Goal: Task Accomplishment & Management: Manage account settings

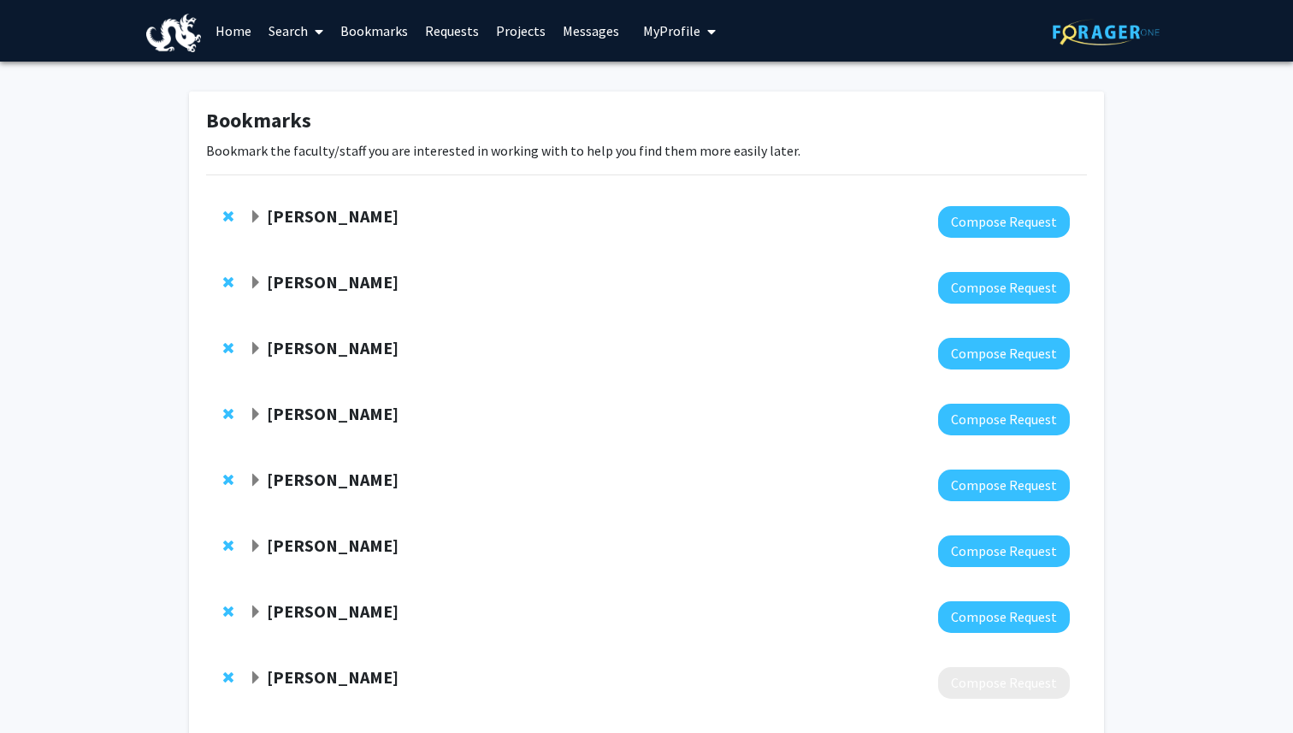
click at [690, 35] on span "My Profile" at bounding box center [671, 30] width 57 height 17
click at [698, 90] on span "View Profile" at bounding box center [749, 98] width 103 height 19
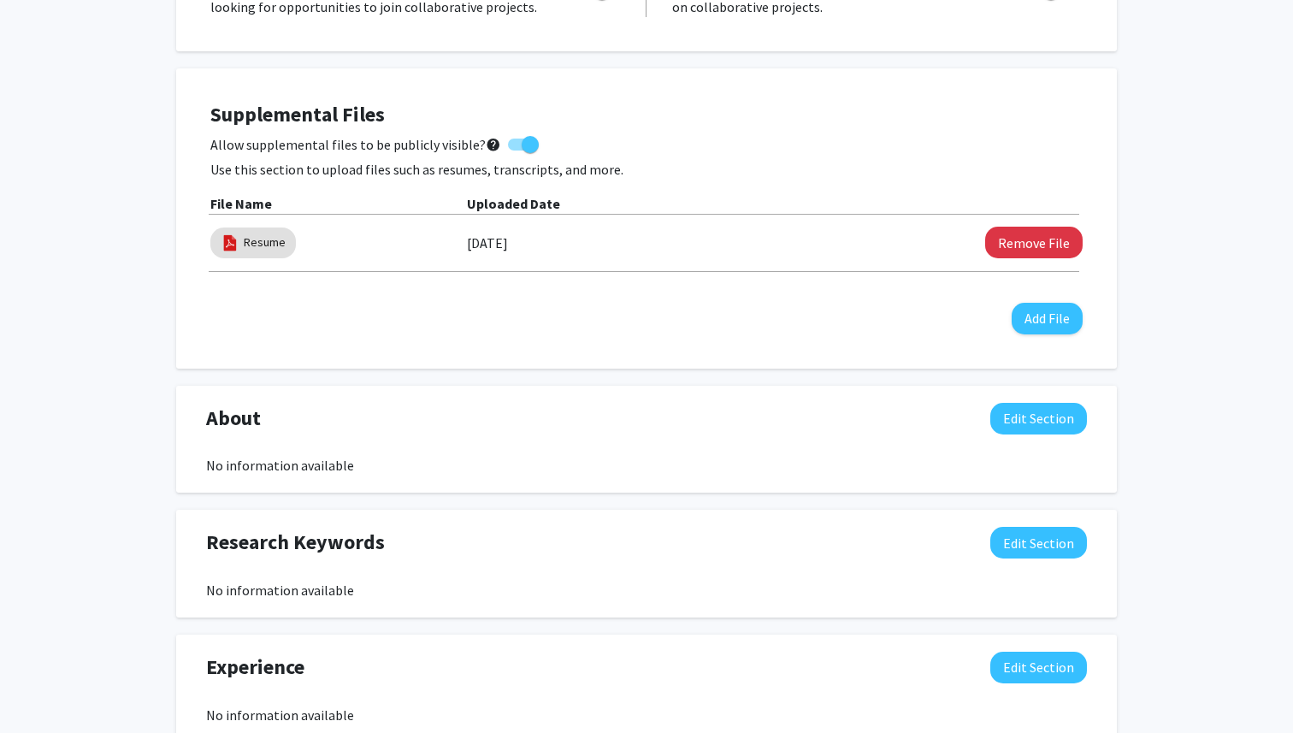
scroll to position [647, 0]
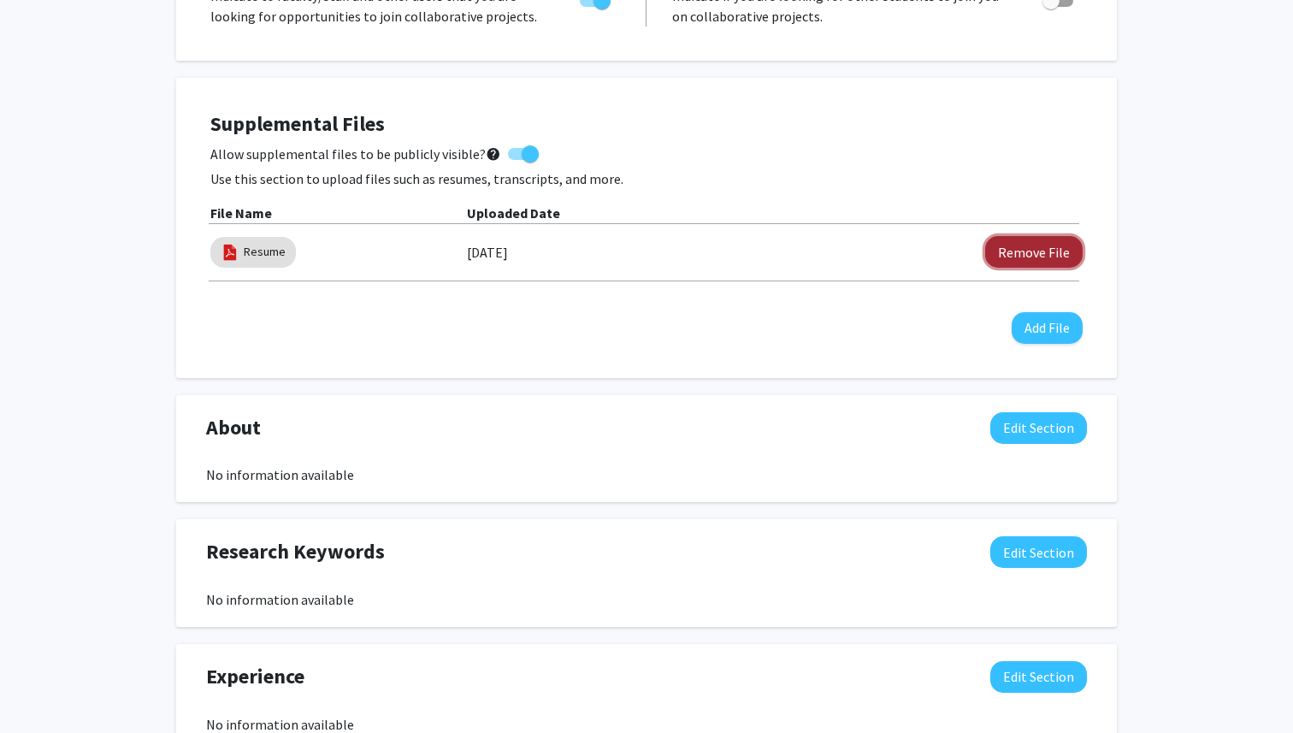
click at [1044, 250] on button "Remove File" at bounding box center [1033, 252] width 97 height 32
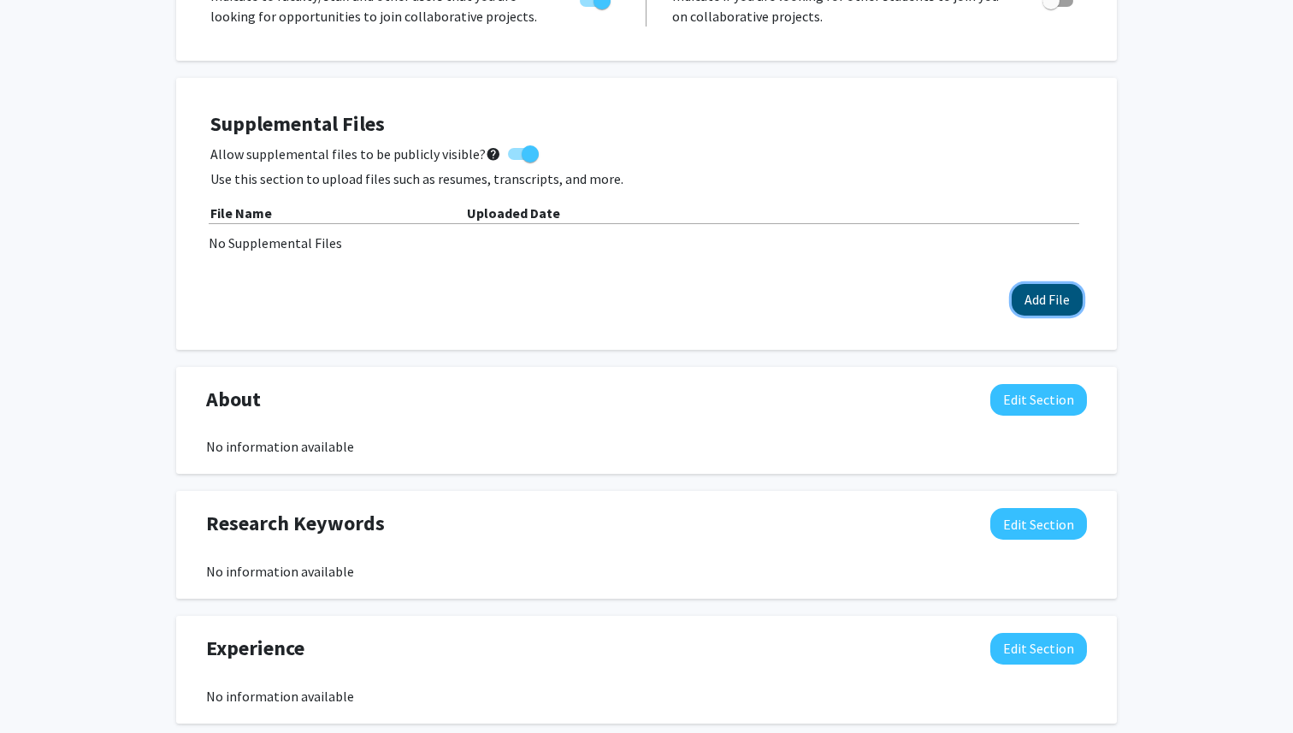
click at [1031, 304] on button "Add File" at bounding box center [1047, 300] width 71 height 32
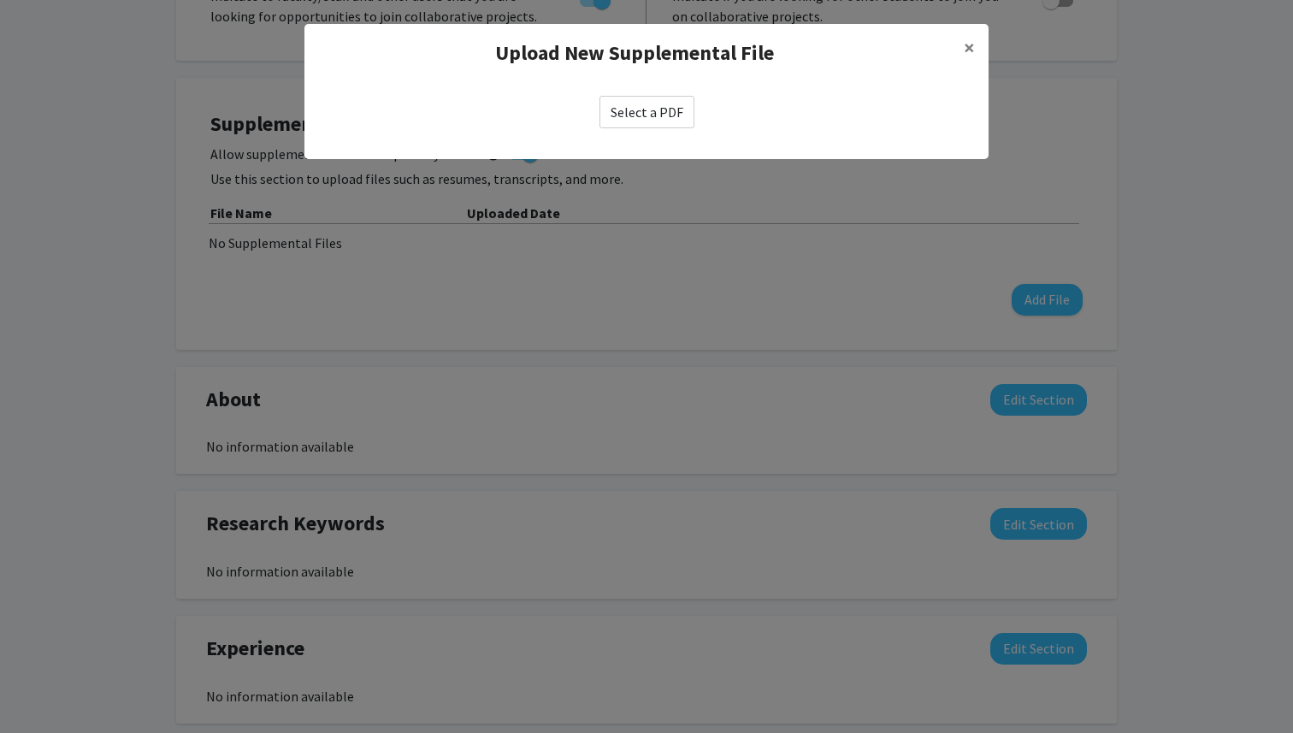
click at [631, 115] on label "Select a PDF" at bounding box center [646, 112] width 95 height 32
click at [0, 0] on input "Select a PDF" at bounding box center [0, 0] width 0 height 0
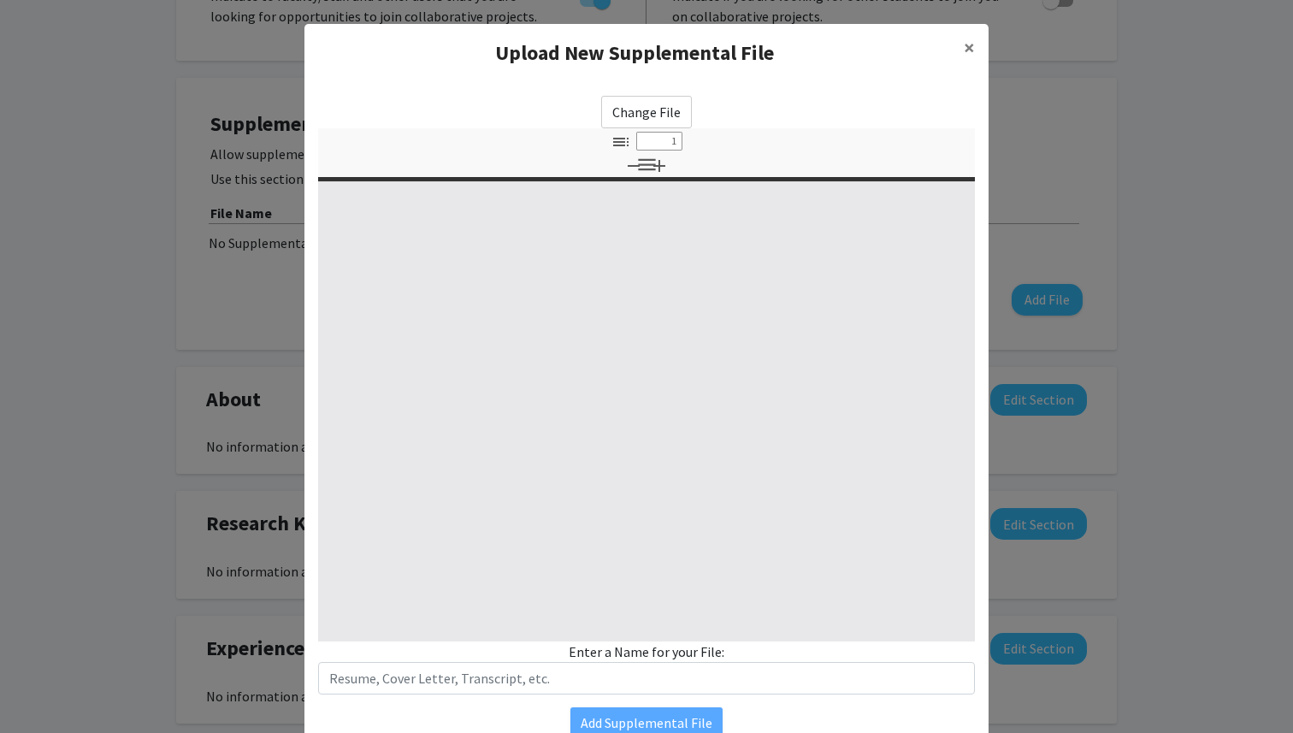
select select "custom"
type input "0"
select select "custom"
type input "1"
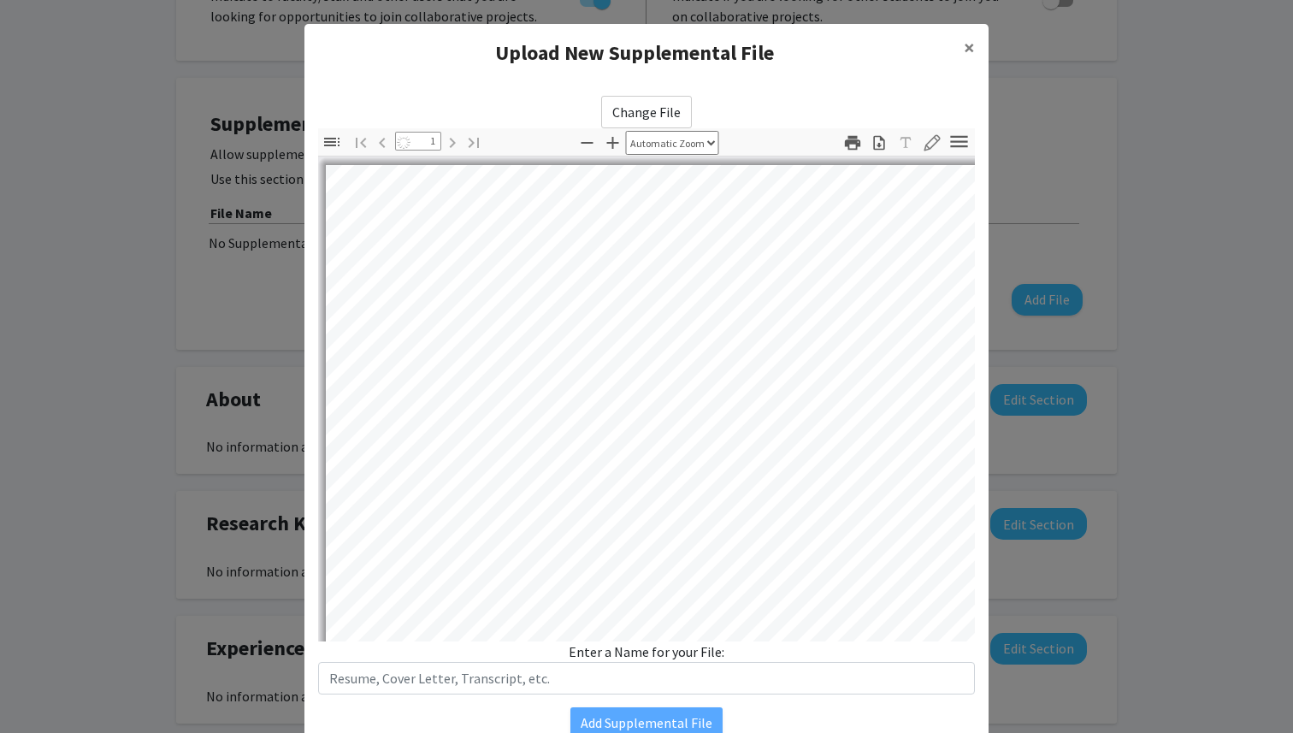
select select "auto"
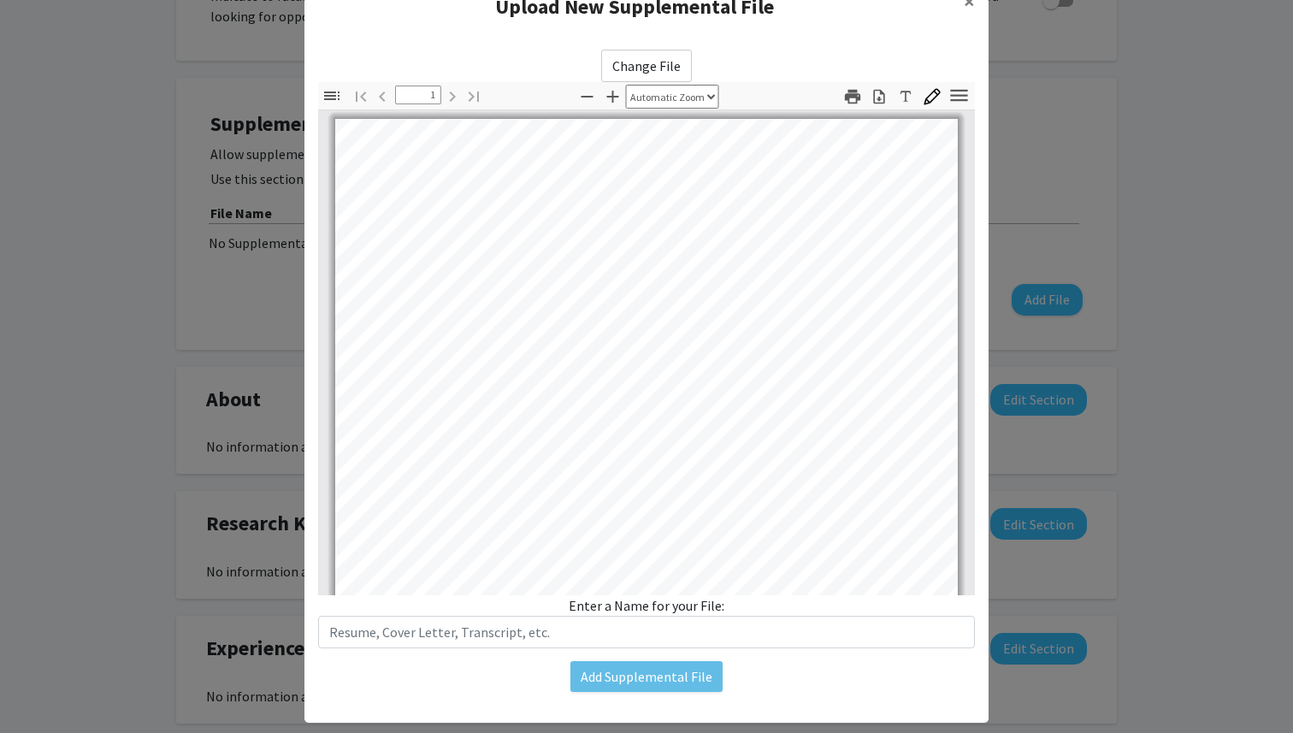
scroll to position [77, 0]
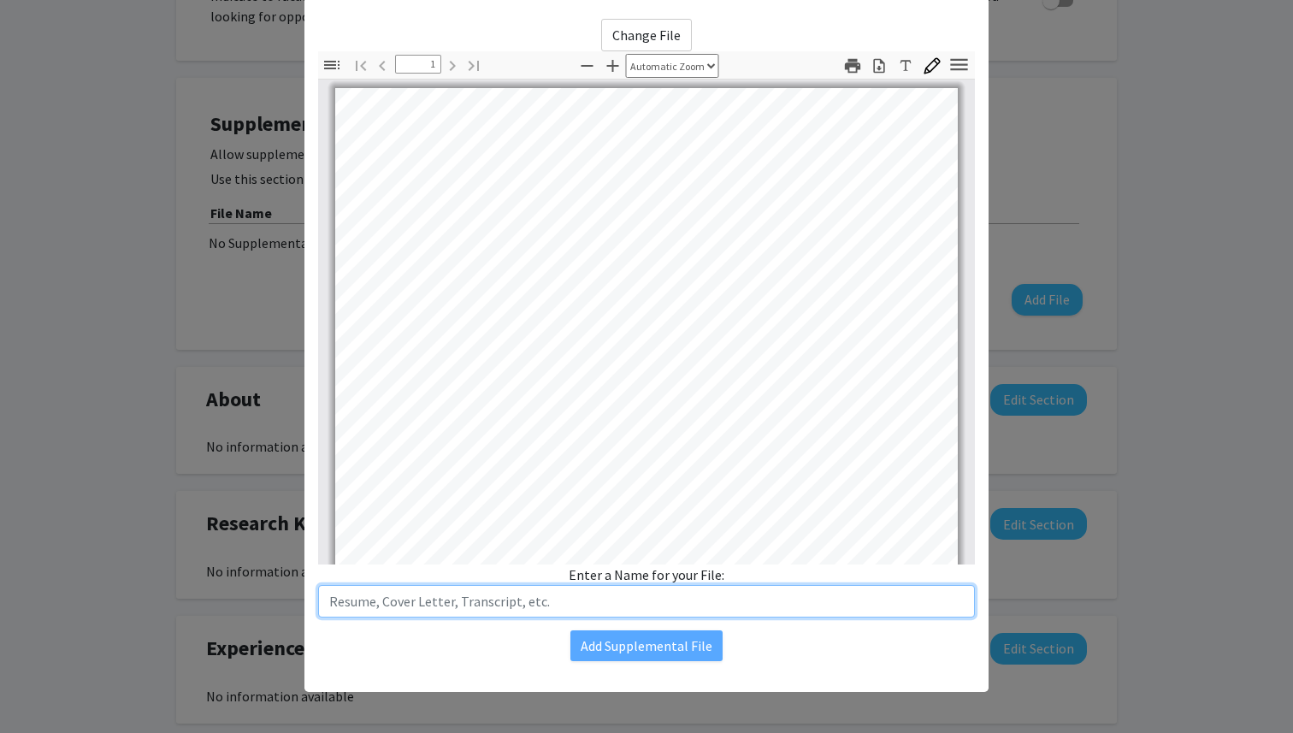
click at [464, 606] on input "text" at bounding box center [646, 601] width 657 height 32
type input "Resume"
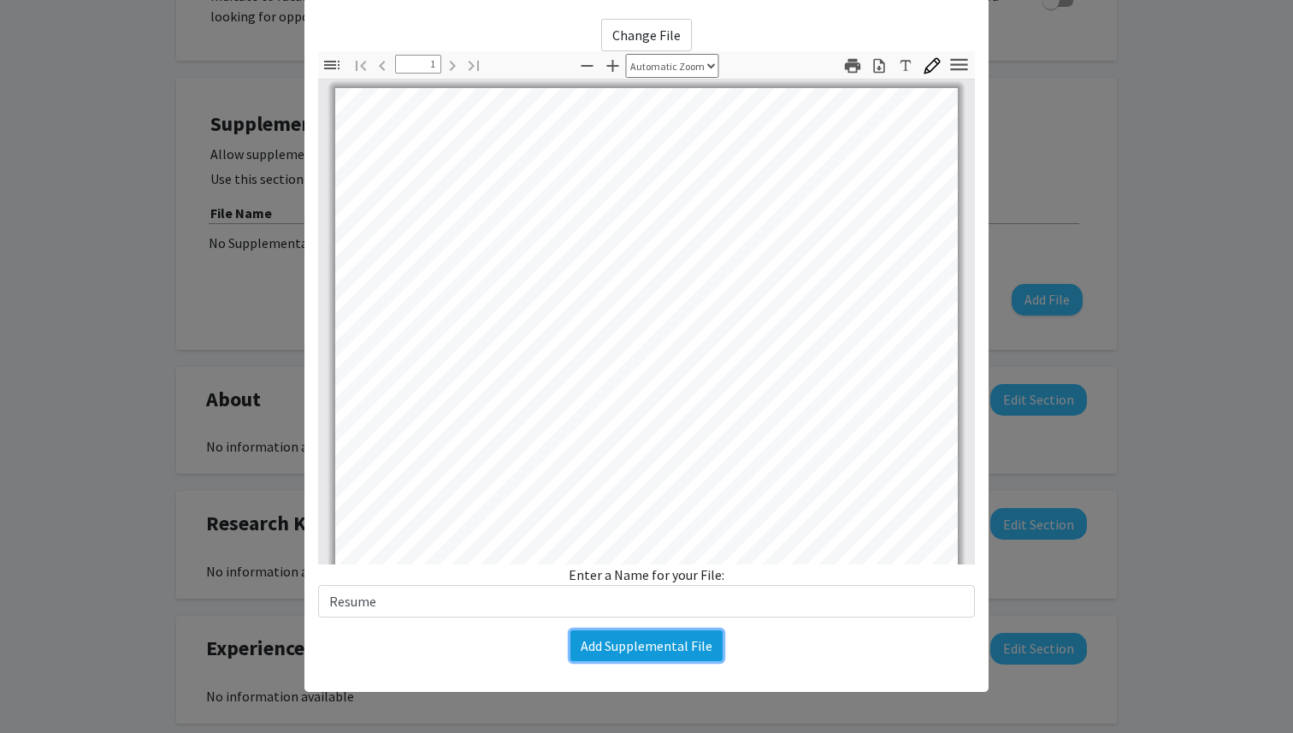
click at [651, 633] on button "Add Supplemental File" at bounding box center [646, 645] width 152 height 31
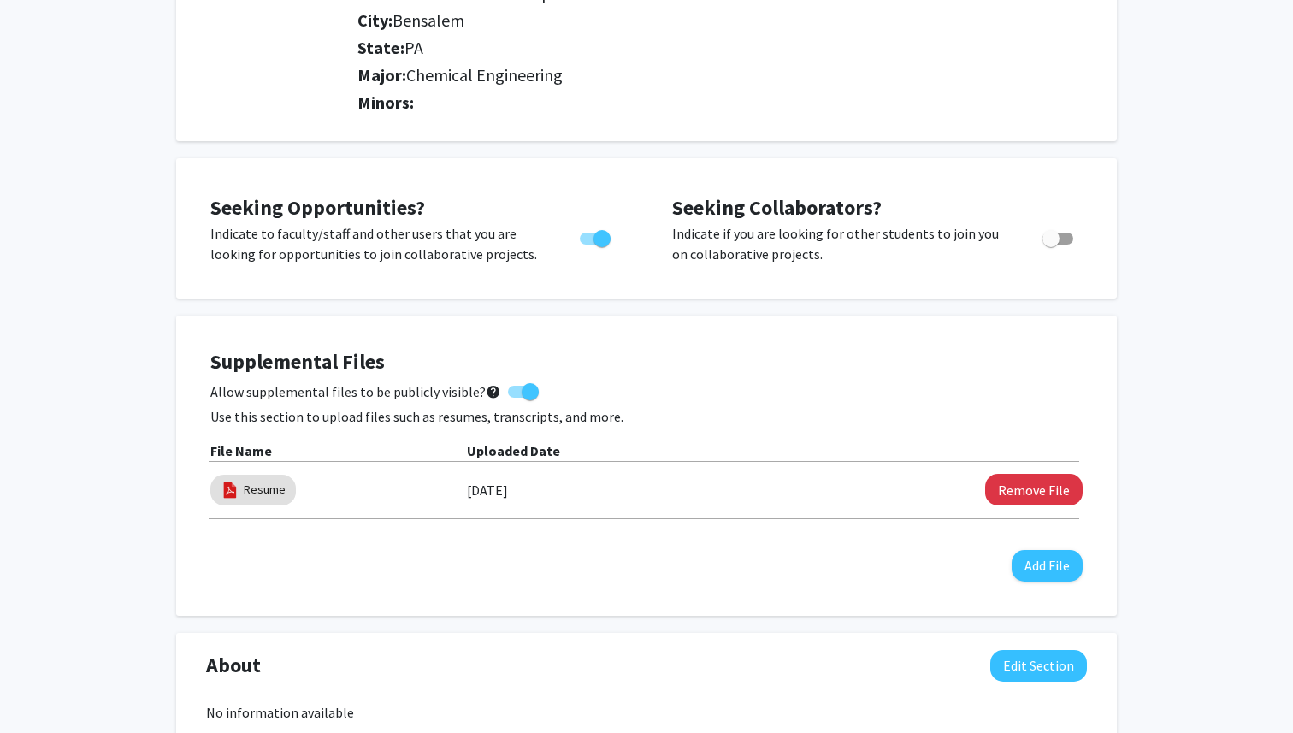
scroll to position [0, 0]
